Goal: Transaction & Acquisition: Subscribe to service/newsletter

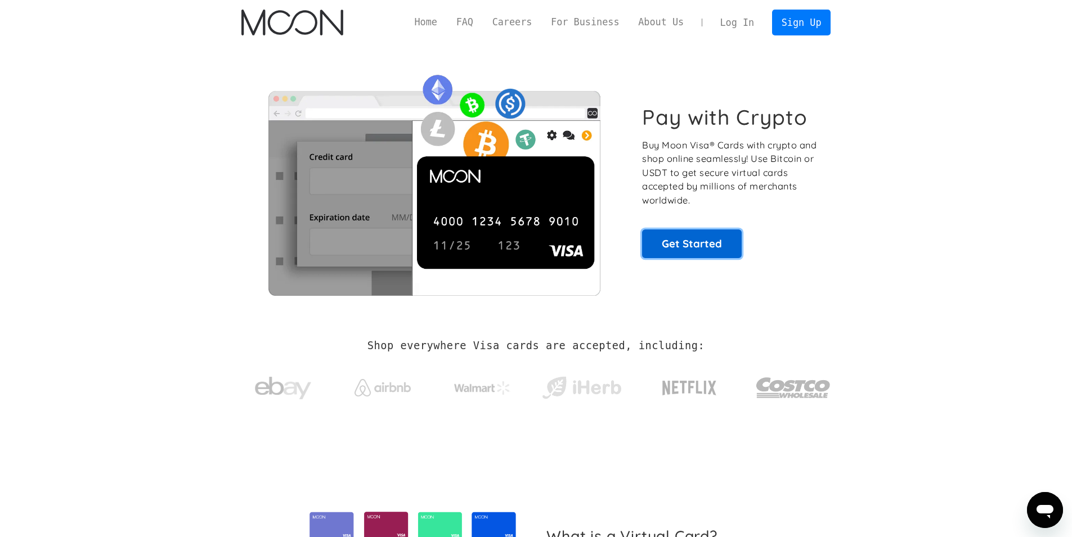
click at [687, 245] on link "Get Started" at bounding box center [692, 244] width 100 height 28
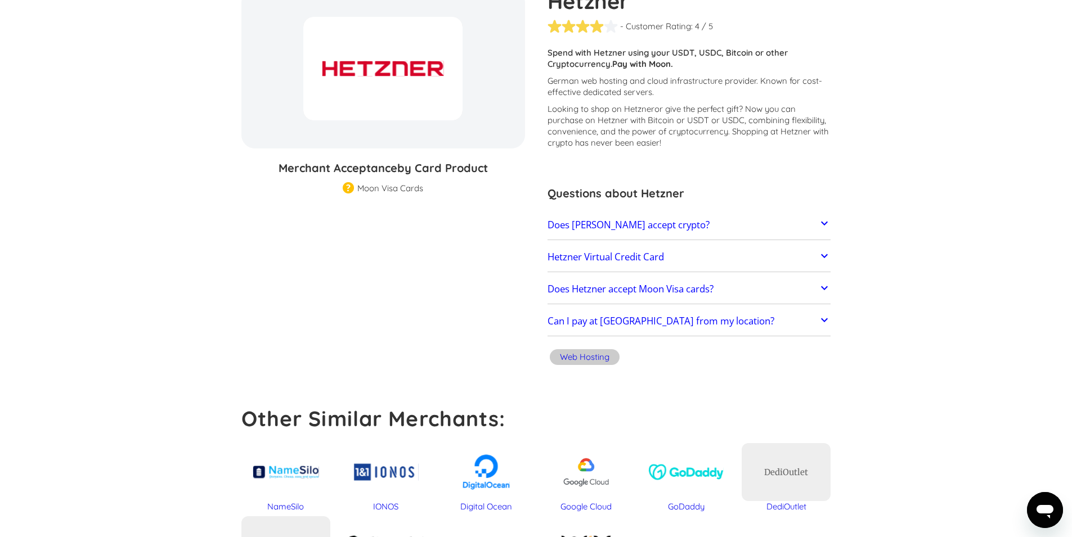
scroll to position [135, 0]
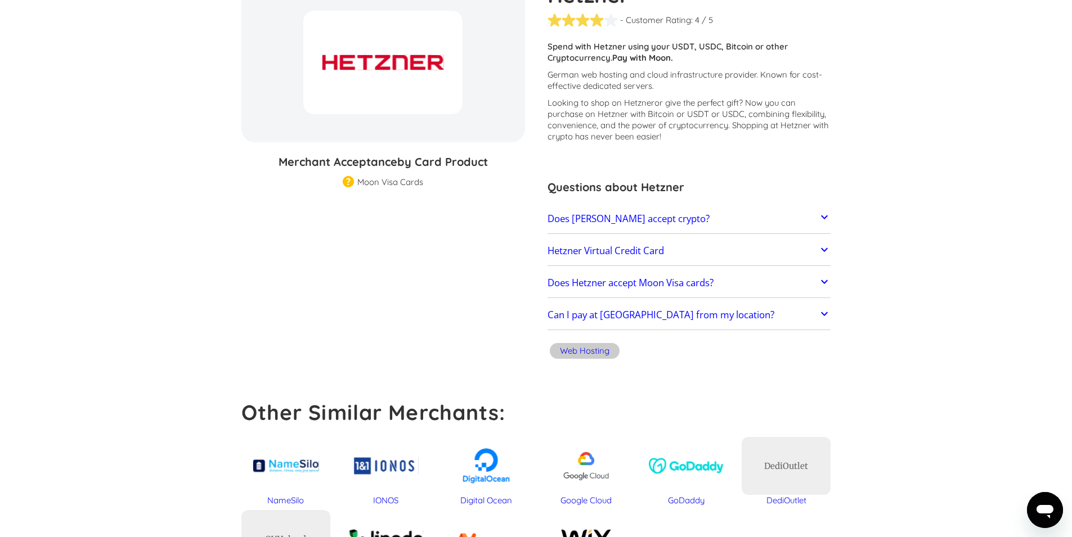
click at [345, 182] on img at bounding box center [348, 182] width 11 height 13
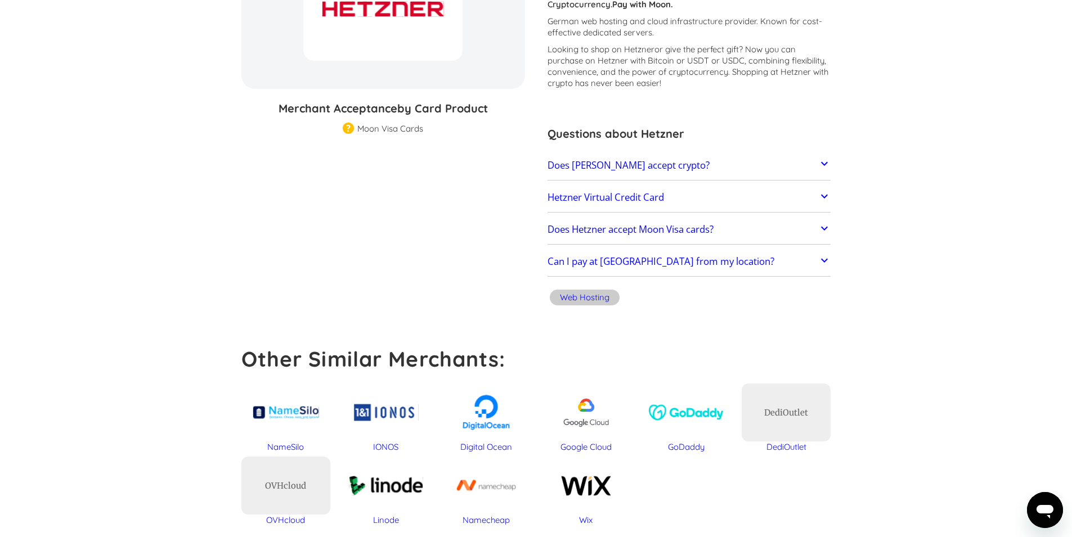
scroll to position [0, 0]
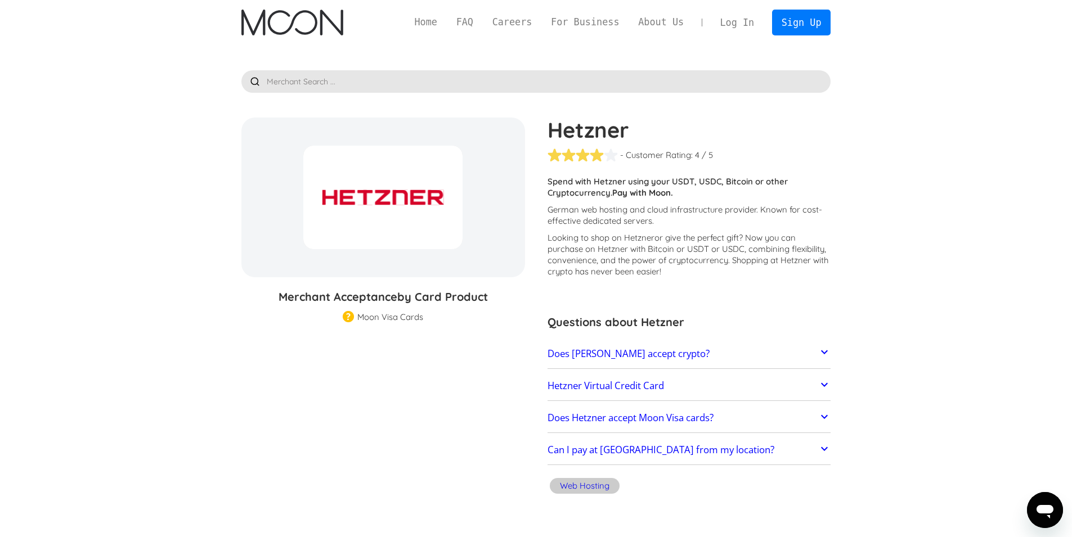
click at [742, 351] on link "Does Hetzner accept crypto?" at bounding box center [689, 354] width 284 height 24
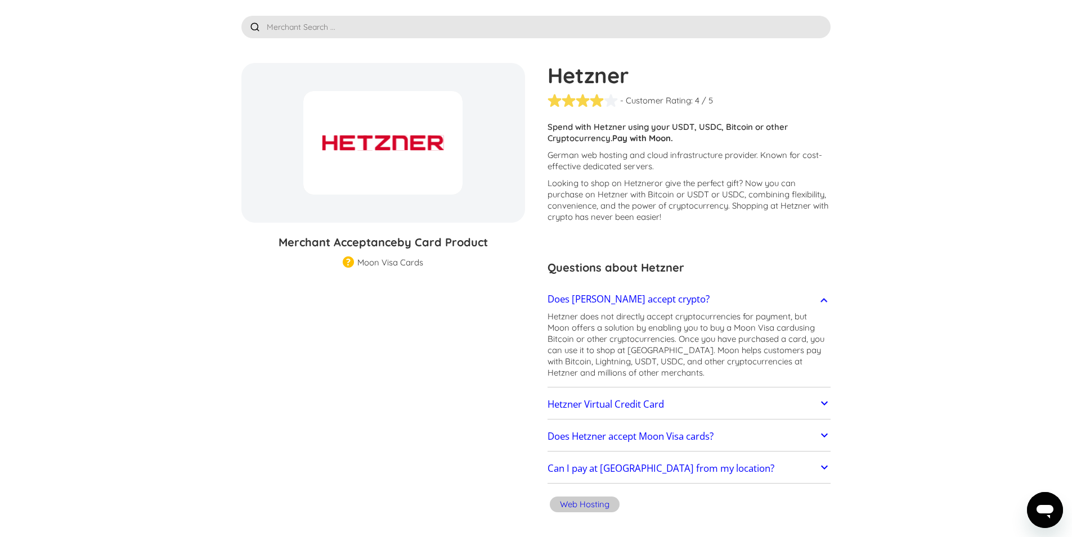
scroll to position [135, 0]
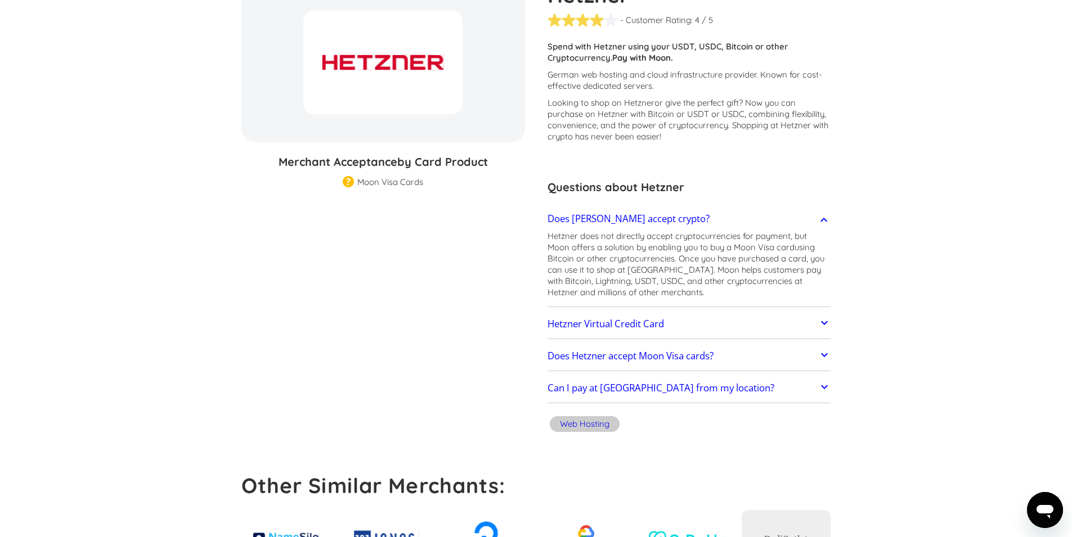
click at [681, 323] on link "Hetzner Virtual Credit Card" at bounding box center [689, 324] width 284 height 24
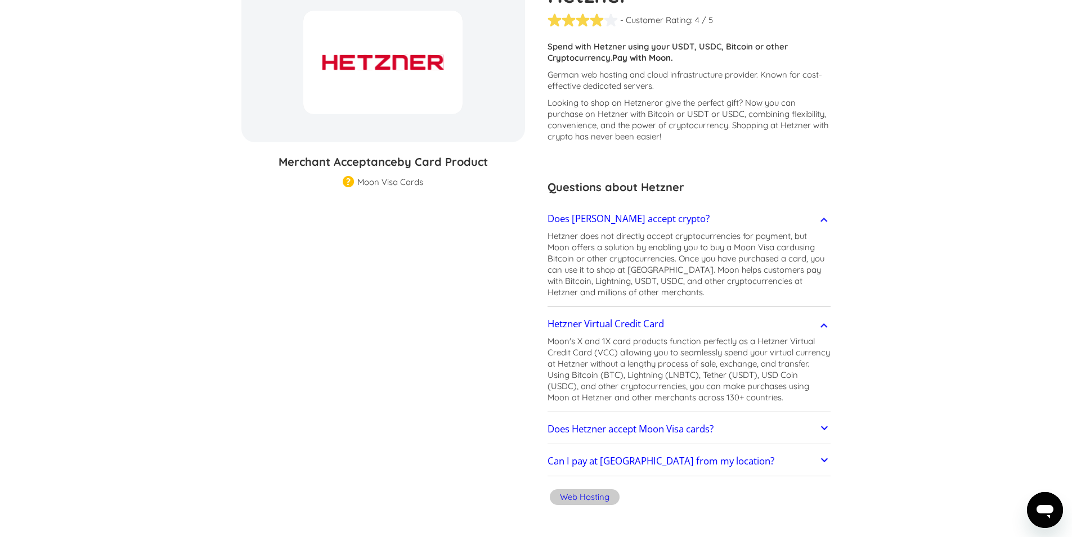
scroll to position [203, 0]
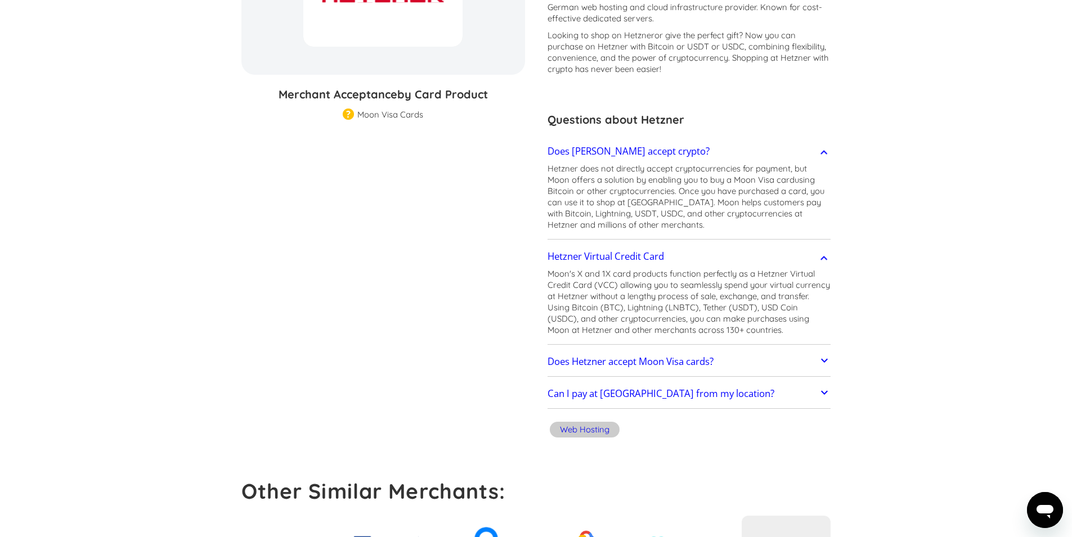
click at [768, 362] on link "Does Hetzner accept Moon Visa cards?" at bounding box center [689, 362] width 284 height 24
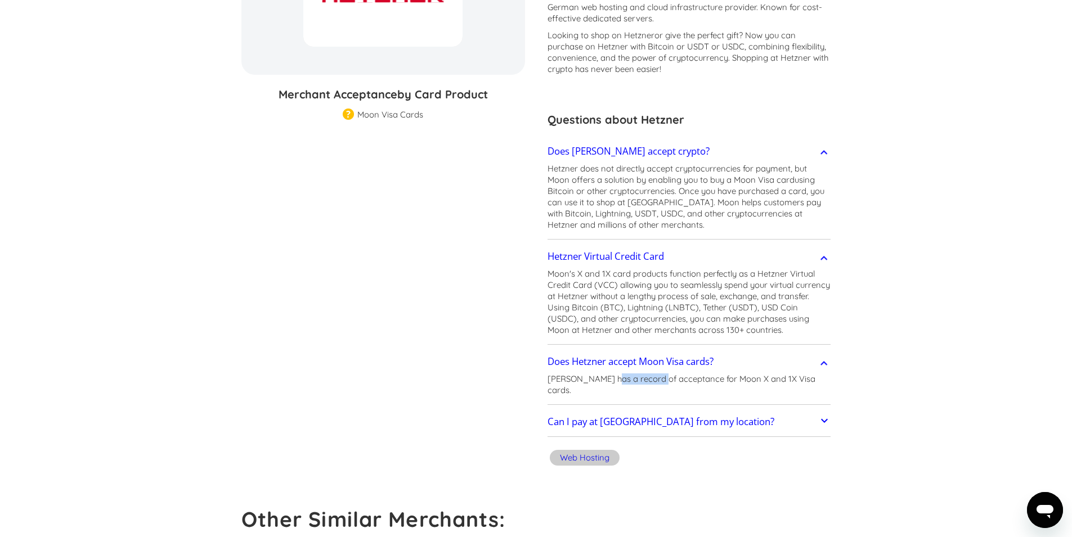
drag, startPoint x: 607, startPoint y: 381, endPoint x: 654, endPoint y: 380, distance: 46.7
click at [654, 380] on p "Hetzner has a record of acceptance for Moon X and 1X Visa cards." at bounding box center [689, 385] width 284 height 23
click at [764, 411] on link "Can I pay at Hetzner from my location?" at bounding box center [689, 423] width 284 height 24
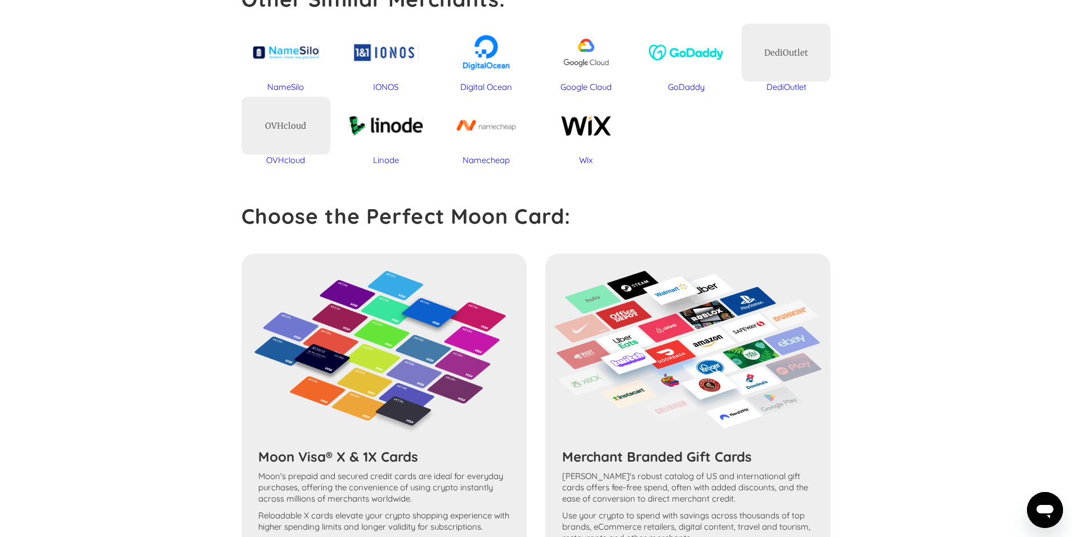
scroll to position [650, 0]
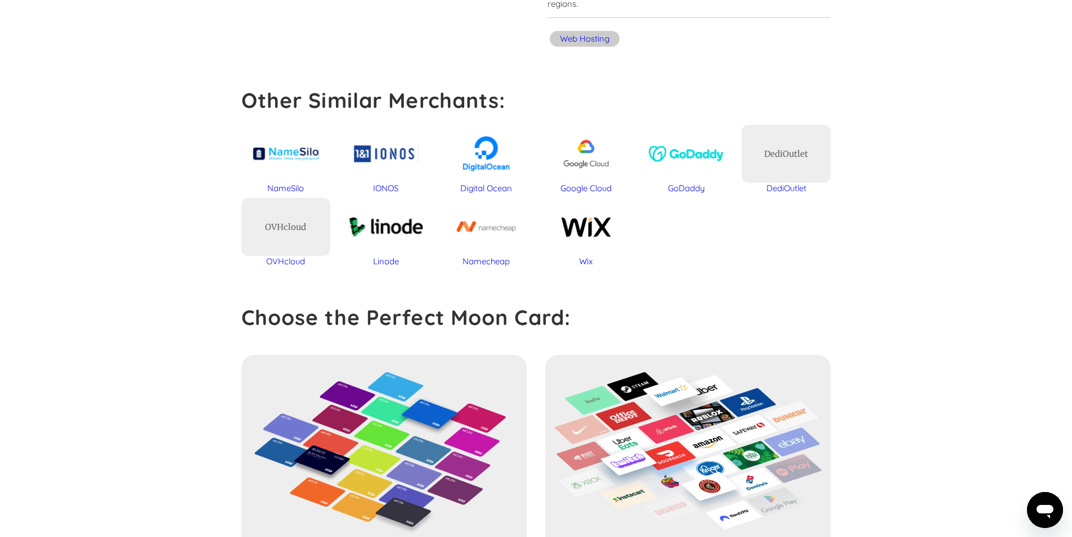
click at [433, 310] on strong "Choose the Perfect Moon Card:" at bounding box center [405, 317] width 329 height 26
click at [503, 304] on strong "Choose the Perfect Moon Card:" at bounding box center [405, 317] width 329 height 26
click at [529, 304] on strong "Choose the Perfect Moon Card:" at bounding box center [405, 317] width 329 height 26
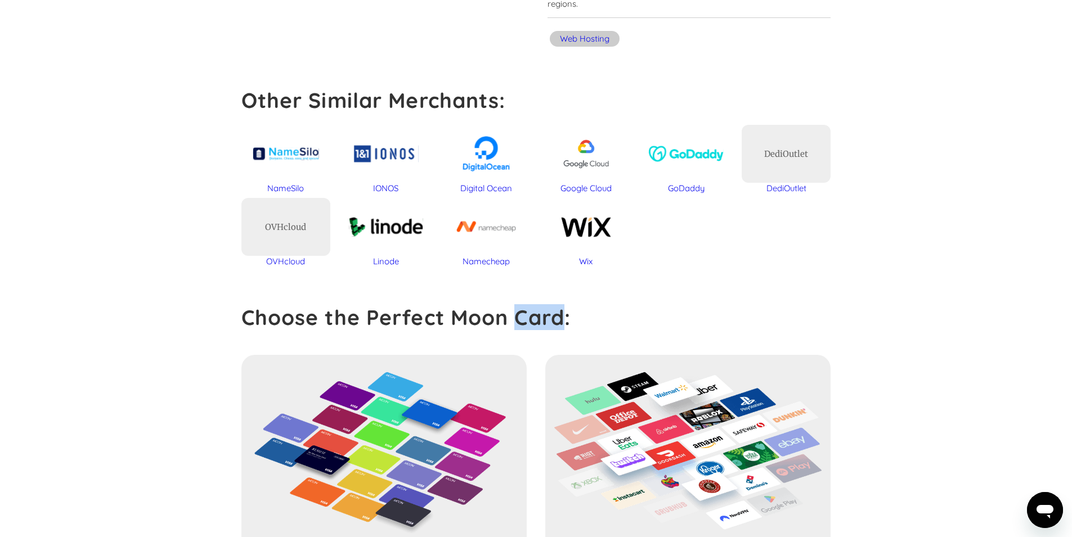
click at [530, 304] on strong "Choose the Perfect Moon Card:" at bounding box center [405, 317] width 329 height 26
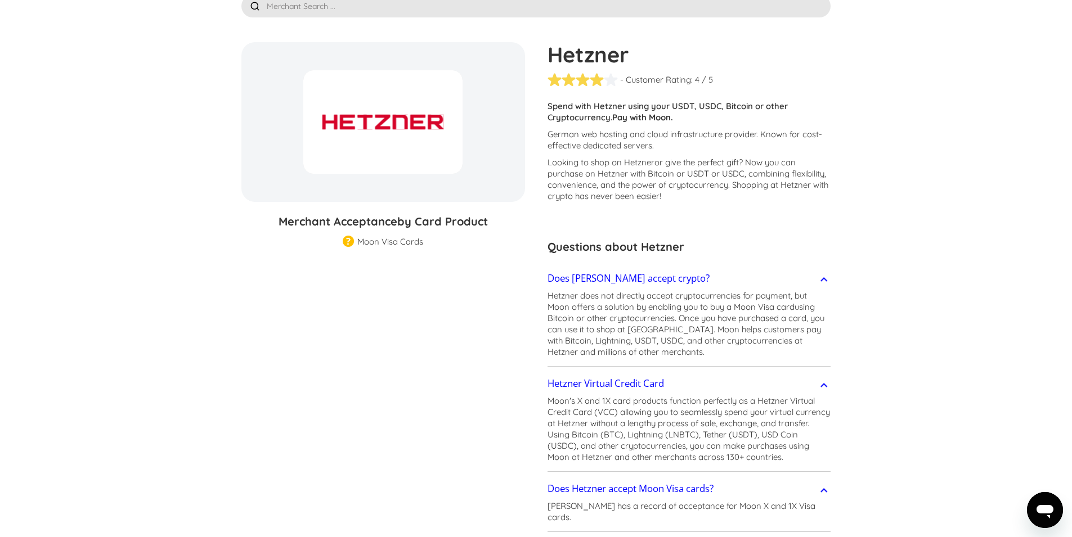
scroll to position [0, 0]
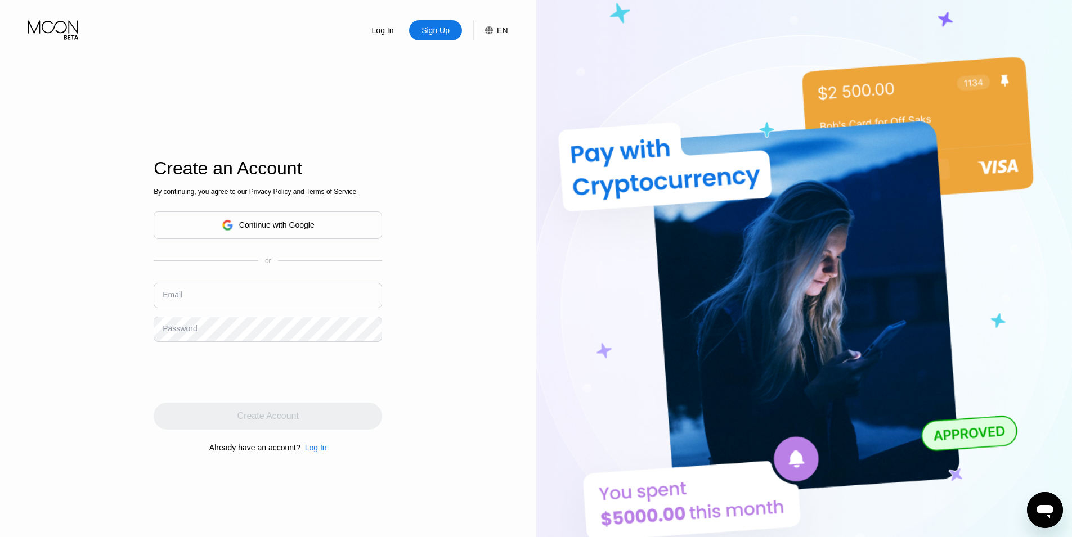
click at [313, 232] on div "Continue with Google" at bounding box center [268, 225] width 93 height 17
click at [241, 287] on input "text" at bounding box center [268, 295] width 228 height 25
click at [240, 289] on input "text" at bounding box center [268, 295] width 228 height 25
click at [271, 297] on input "text" at bounding box center [268, 295] width 228 height 25
click at [250, 299] on input "the." at bounding box center [268, 295] width 228 height 25
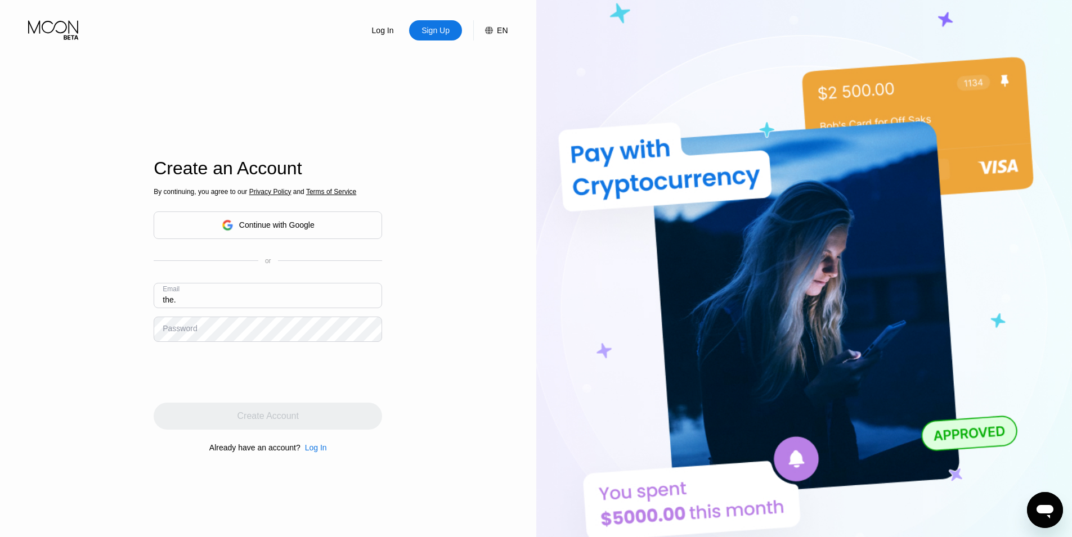
click at [250, 299] on input "the." at bounding box center [268, 295] width 228 height 25
paste input "[EMAIL_ADDRESS][DOMAIN_NAME]"
type input "[EMAIL_ADDRESS][DOMAIN_NAME]"
